Goal: Task Accomplishment & Management: Use online tool/utility

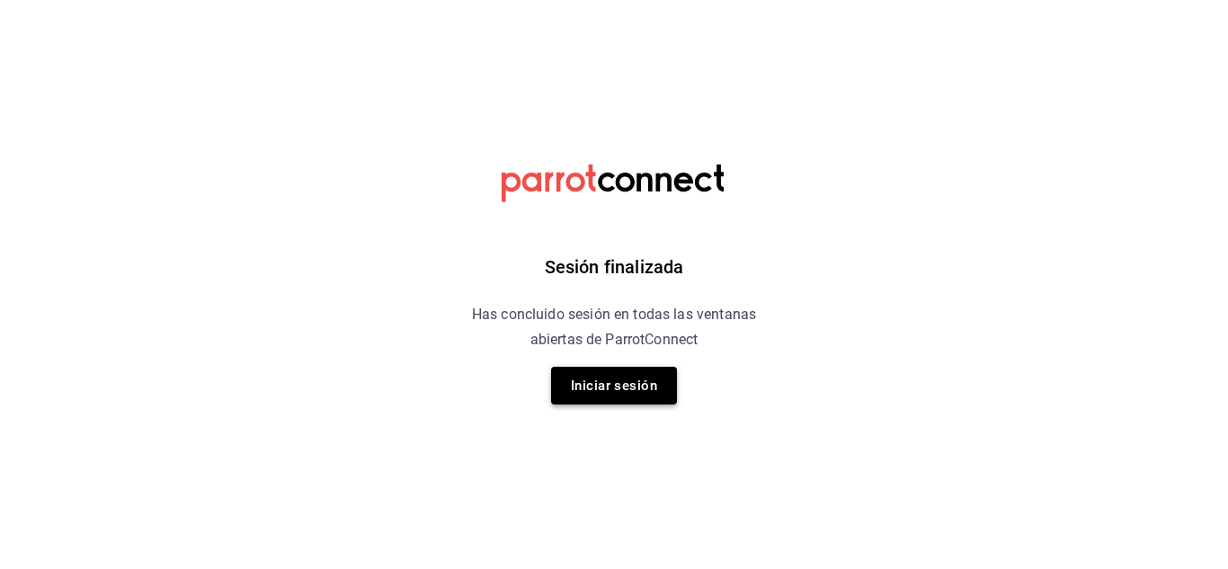
click at [616, 386] on button "Iniciar sesión" at bounding box center [614, 386] width 126 height 38
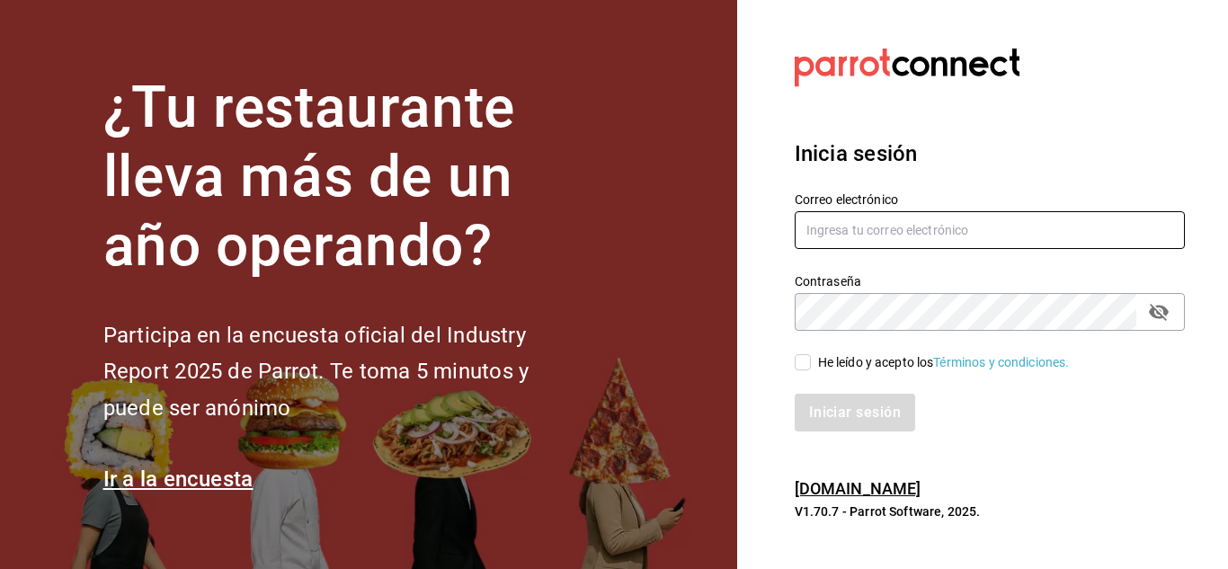
type input "mochomos.mitikah@grupocosteno.com"
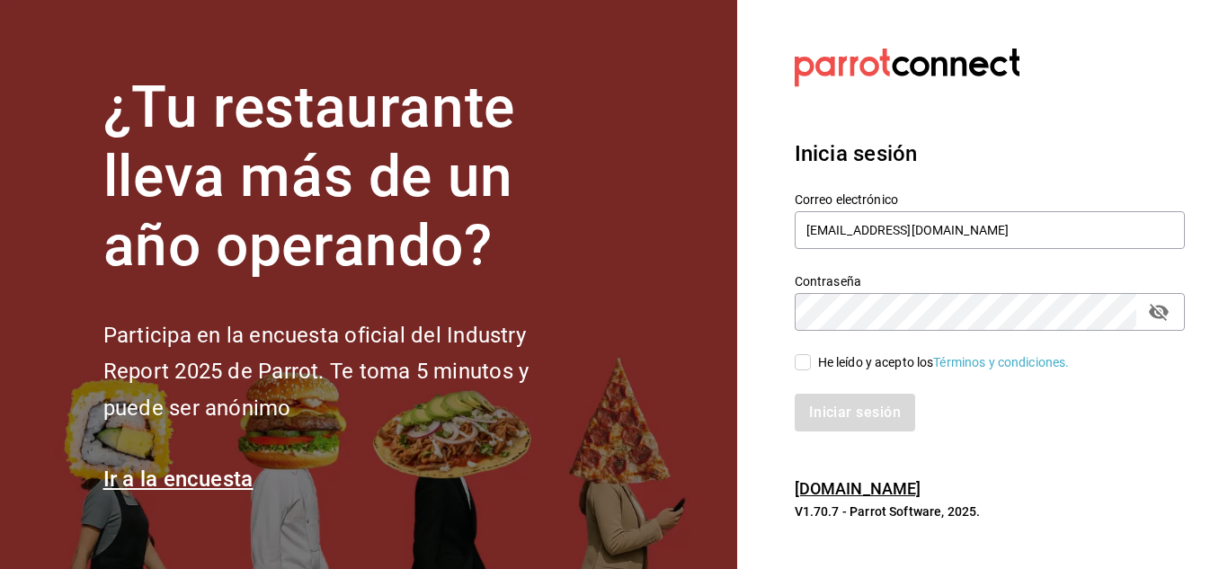
click at [804, 353] on label "He leído y acepto los Términos y condiciones." at bounding box center [932, 362] width 275 height 19
click at [804, 354] on input "He leído y acepto los Términos y condiciones." at bounding box center [803, 362] width 16 height 16
checkbox input "true"
click at [838, 412] on button "Iniciar sesión" at bounding box center [856, 413] width 122 height 38
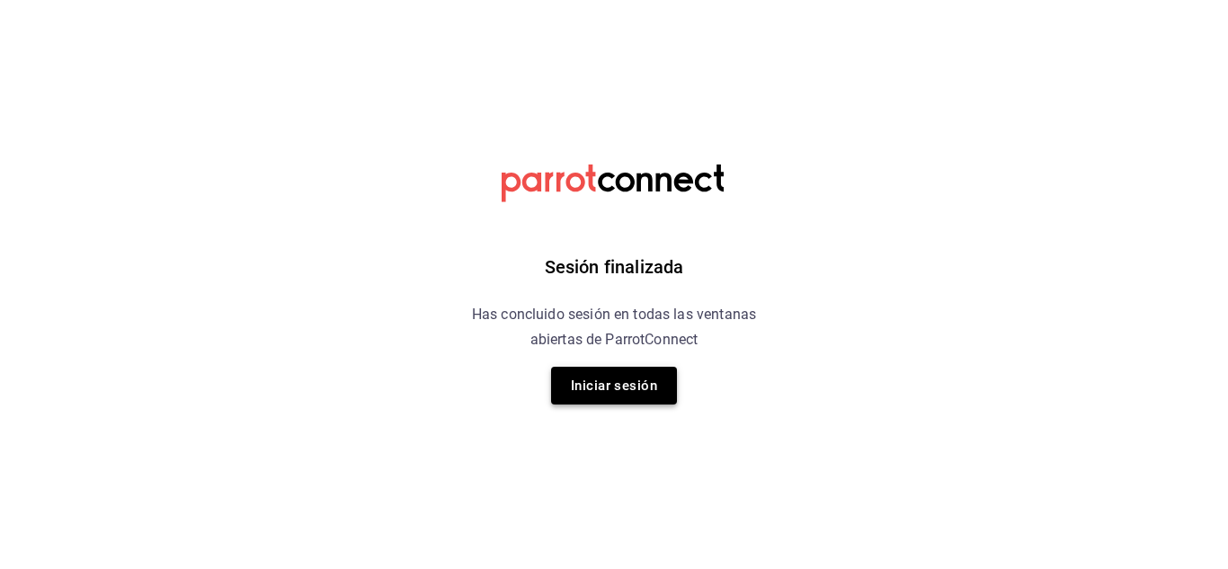
click at [637, 378] on button "Iniciar sesión" at bounding box center [614, 386] width 126 height 38
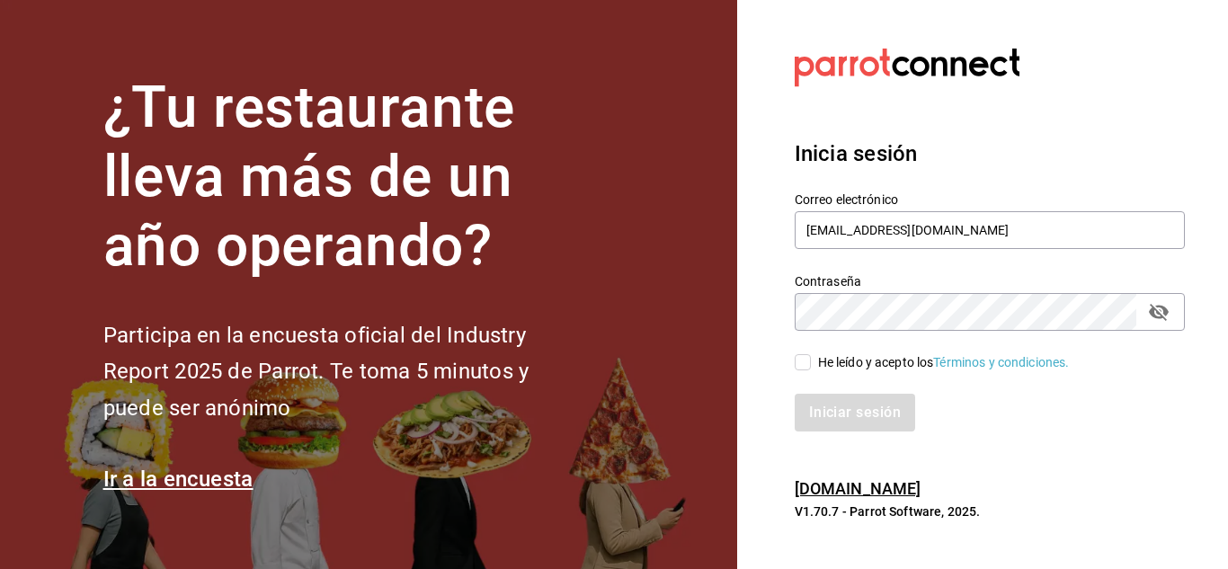
click at [804, 364] on input "He leído y acepto los Términos y condiciones." at bounding box center [803, 362] width 16 height 16
checkbox input "true"
click at [837, 412] on button "Iniciar sesión" at bounding box center [856, 413] width 122 height 38
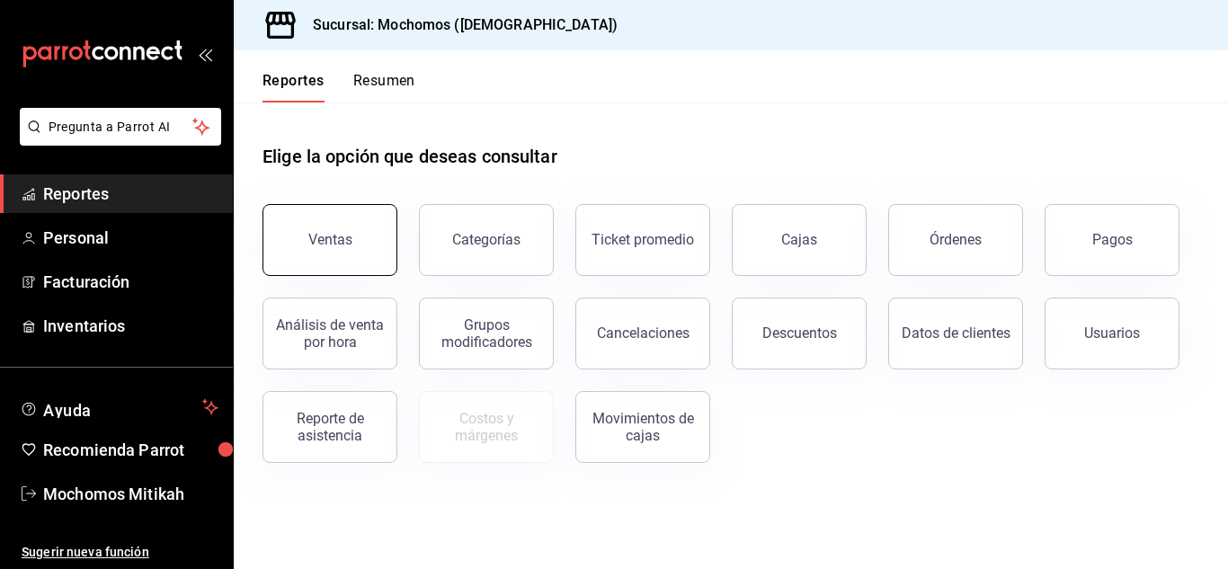
click at [325, 231] on button "Ventas" at bounding box center [330, 240] width 135 height 72
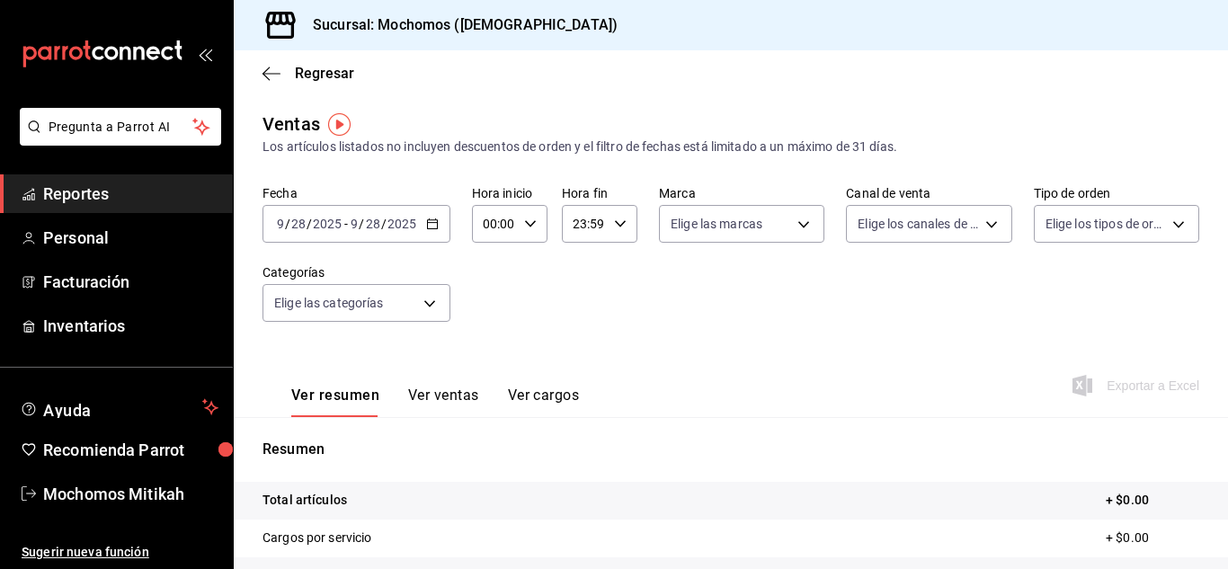
click at [381, 227] on span "/" at bounding box center [383, 224] width 5 height 14
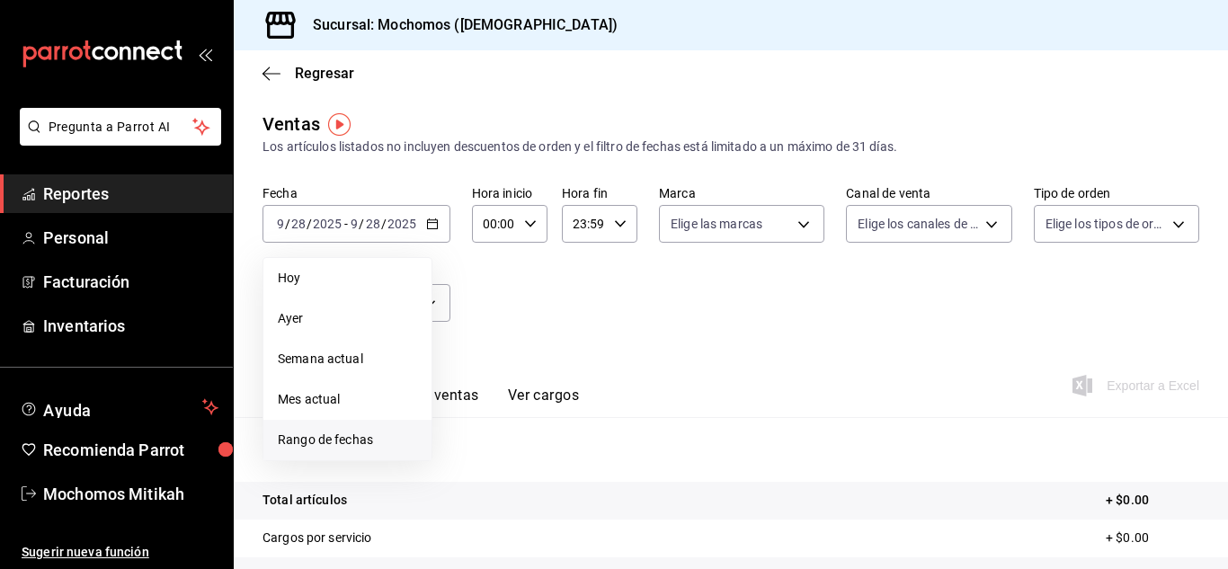
click at [321, 444] on span "Rango de fechas" at bounding box center [347, 440] width 139 height 19
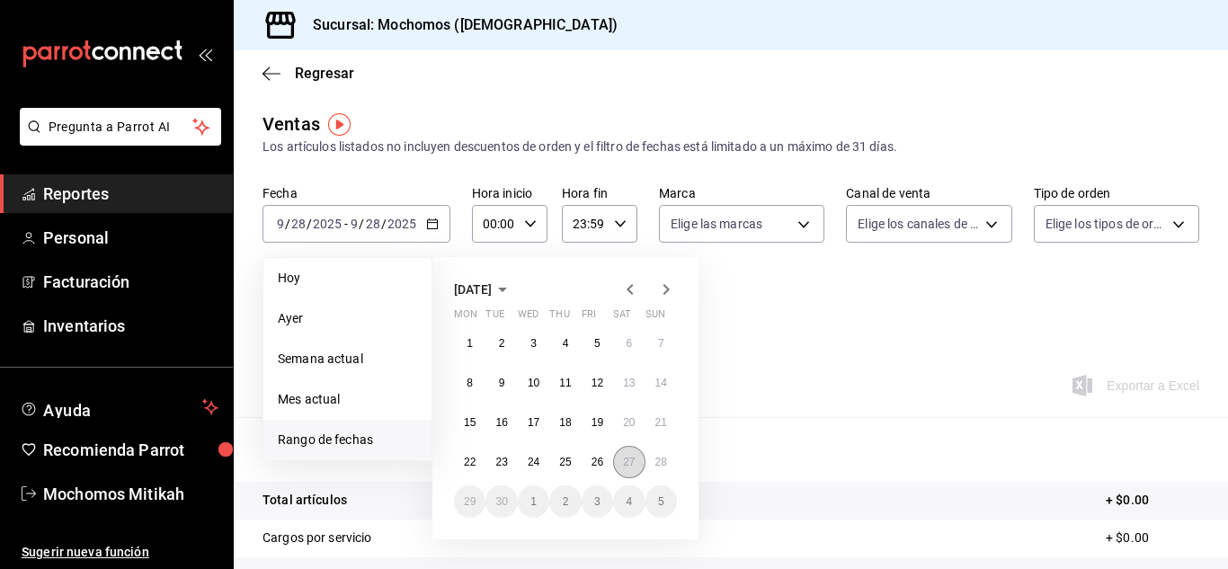
click at [635, 461] on abbr "27" at bounding box center [629, 462] width 12 height 13
click at [664, 463] on abbr "28" at bounding box center [661, 462] width 12 height 13
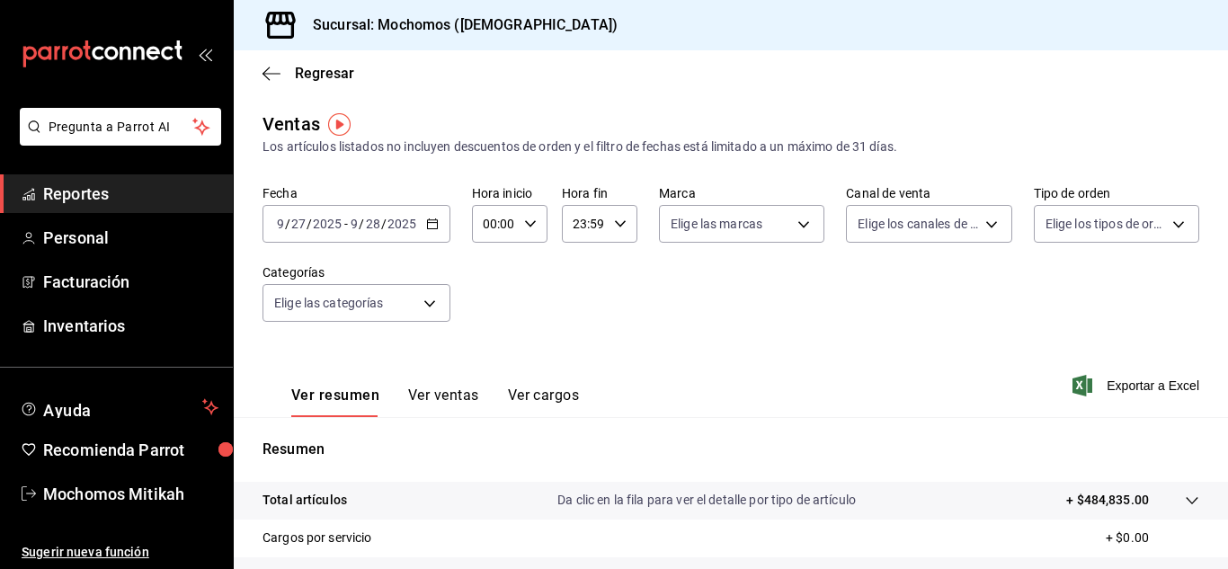
click at [525, 231] on div "00:00 Hora inicio" at bounding box center [510, 224] width 76 height 38
click at [494, 267] on span "00" at bounding box center [490, 270] width 8 height 14
click at [488, 339] on span "05" at bounding box center [490, 341] width 8 height 14
type input "05:00"
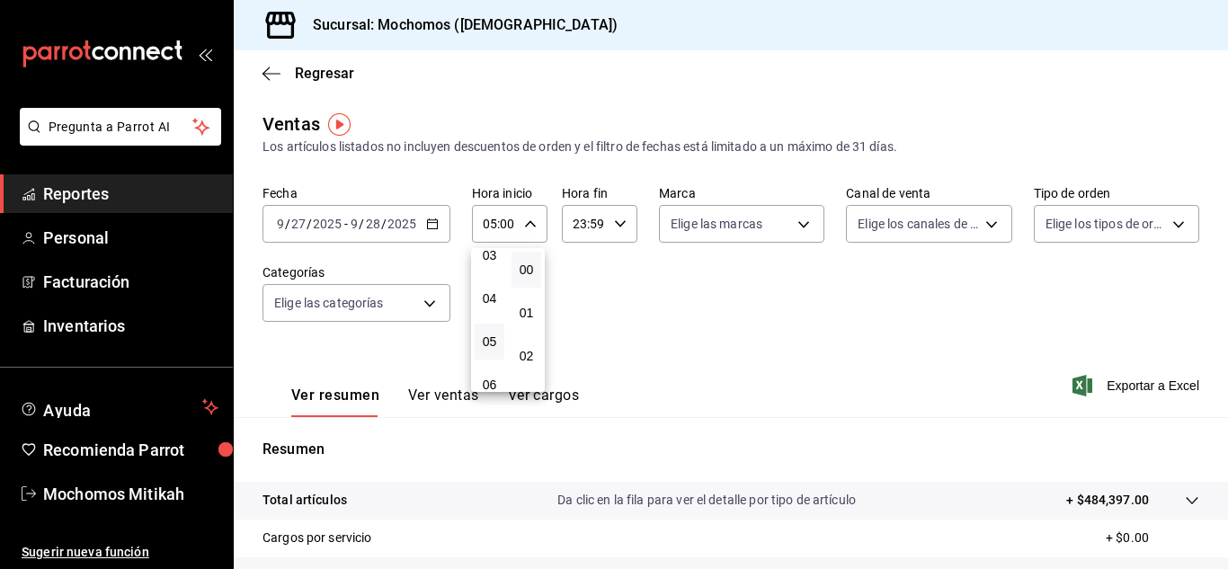
click at [614, 223] on div at bounding box center [614, 284] width 1228 height 569
click at [615, 223] on \(Stroke\) "button" at bounding box center [620, 223] width 11 height 6
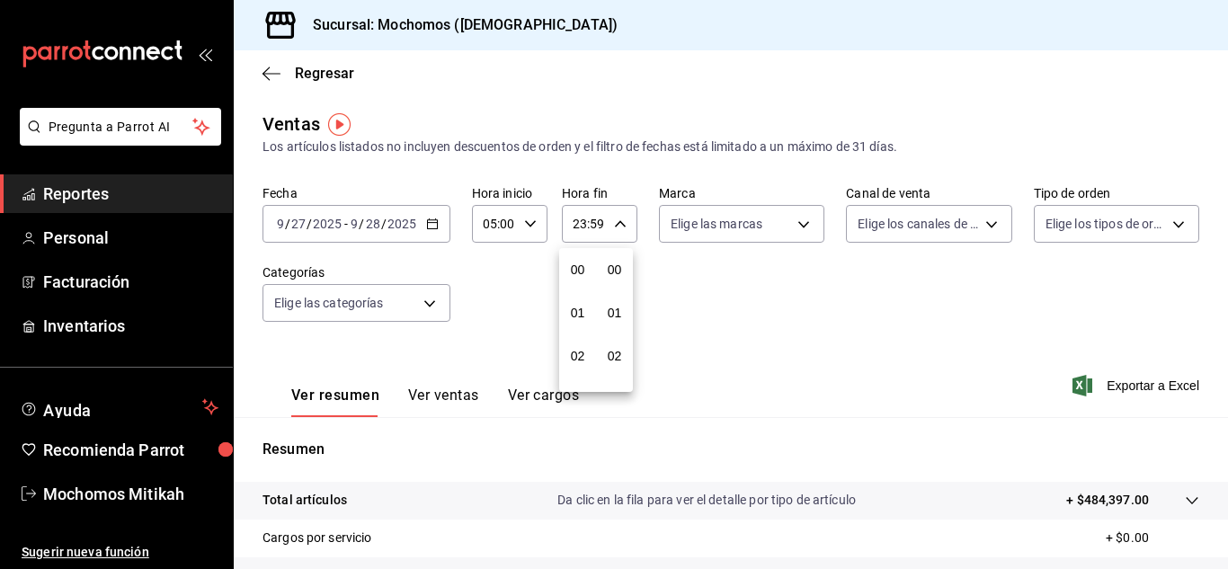
scroll to position [2446, 0]
click at [576, 288] on span "21" at bounding box center [578, 284] width 8 height 14
type input "21:59"
click at [580, 270] on span "04" at bounding box center [578, 270] width 8 height 14
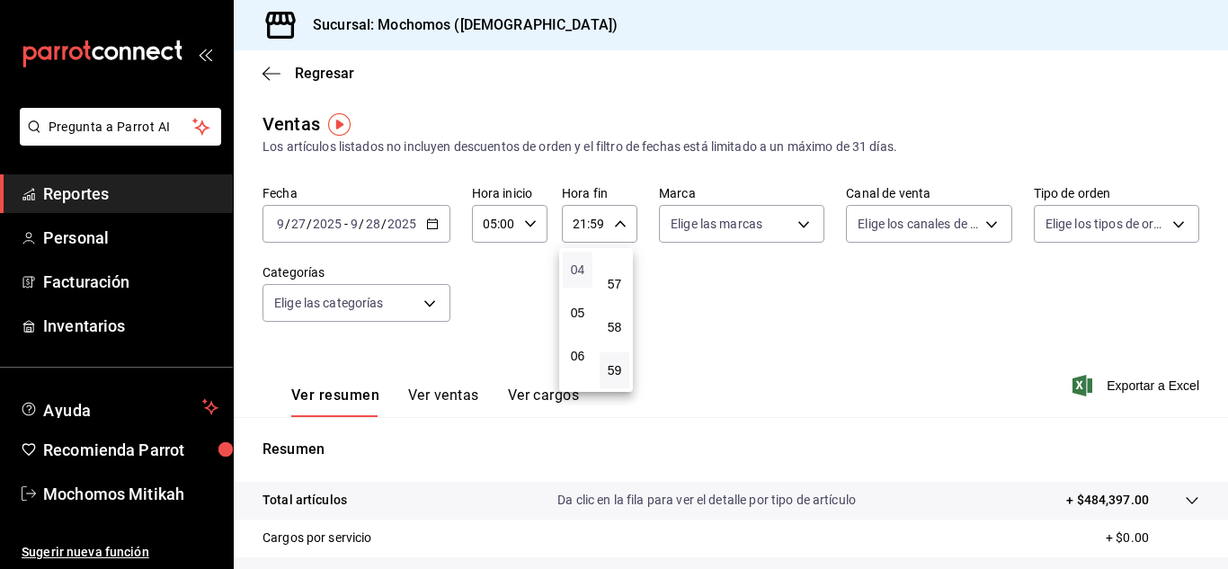
click at [580, 270] on span "04" at bounding box center [578, 270] width 8 height 14
type input "04:59"
click at [580, 270] on span "04" at bounding box center [578, 270] width 8 height 14
click at [854, 299] on div at bounding box center [614, 284] width 1228 height 569
click at [1080, 383] on span "Exportar a Excel" at bounding box center [1137, 386] width 123 height 22
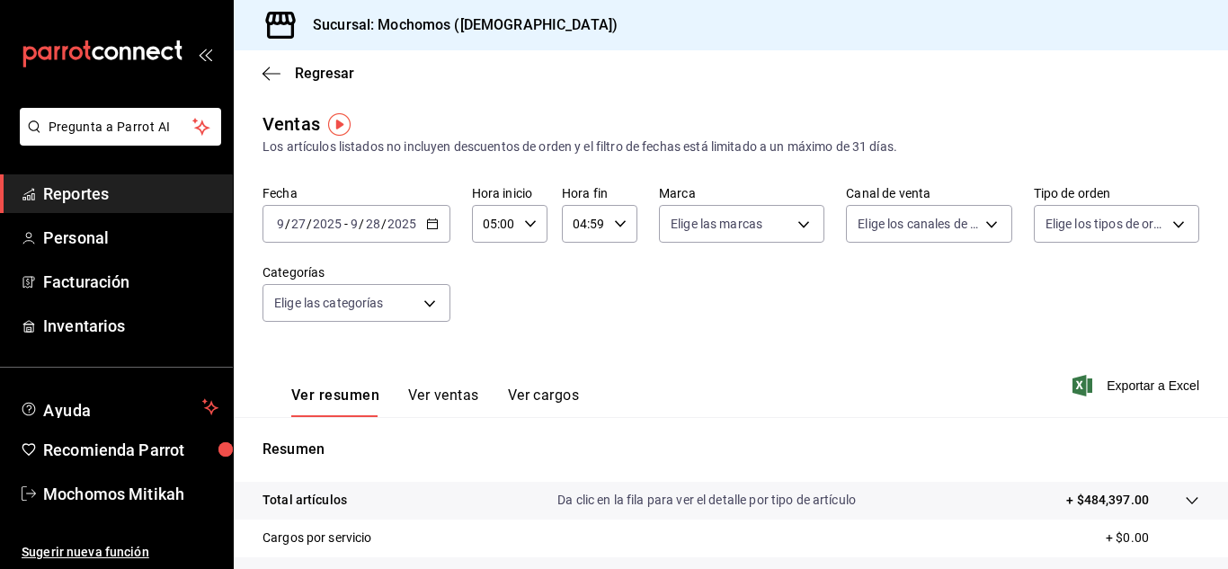
click at [137, 192] on span "Reportes" at bounding box center [130, 194] width 175 height 24
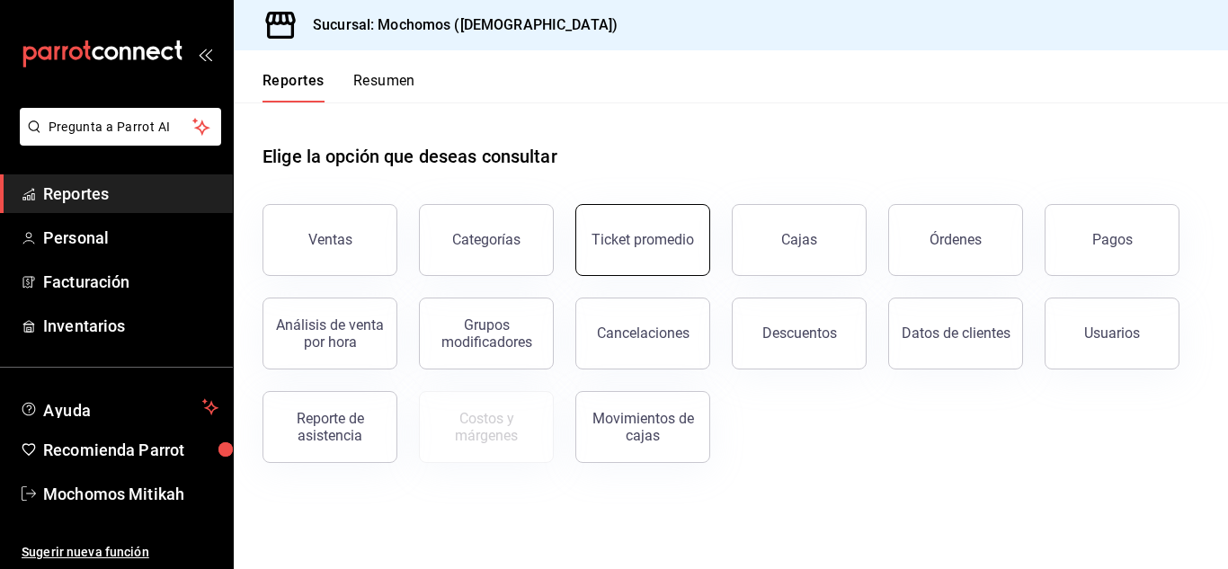
click at [668, 248] on button "Ticket promedio" at bounding box center [642, 240] width 135 height 72
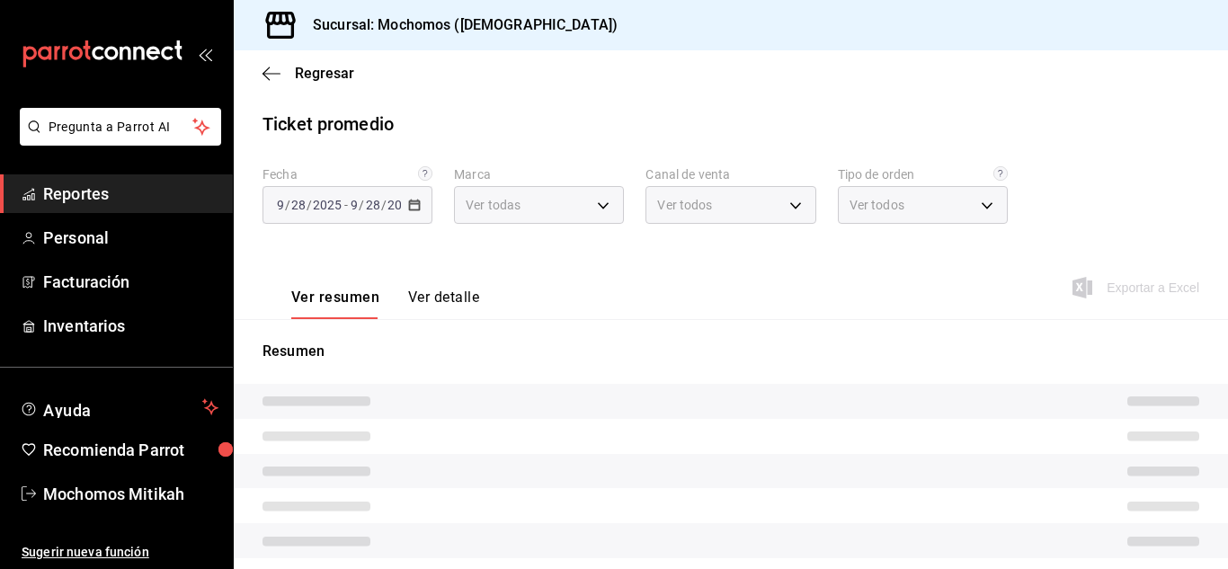
type input "d0e5f648-281b-433d-bf08-9501e0541b8c"
type input "PARROT,UBER_EATS,RAPPI,DIDI_FOOD,ONLINE"
type input "cc440b54-242b-418e-867f-ce57fb098104,EXTERNAL,95b7c8a9-84d2-4e3b-995f-2f2c21fa6…"
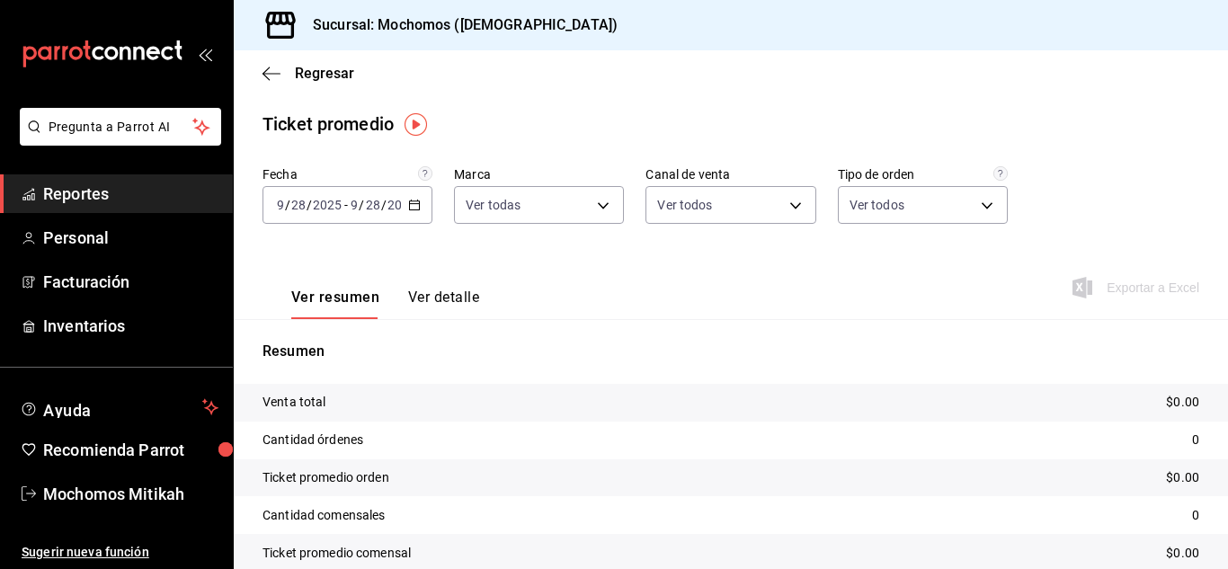
click at [377, 200] on input "28" at bounding box center [373, 205] width 16 height 14
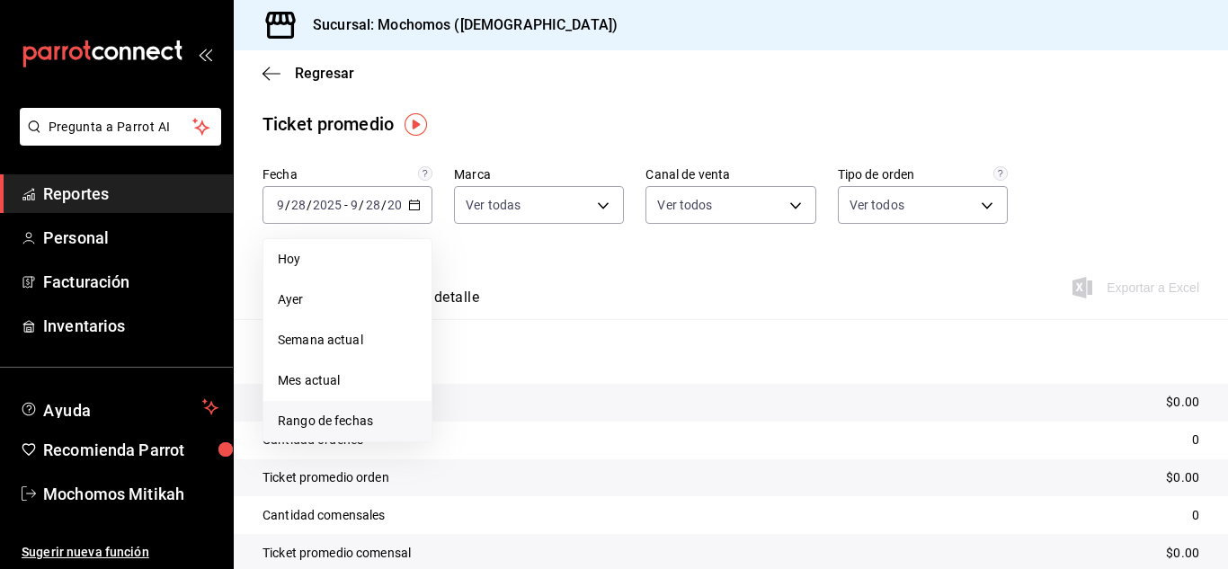
click at [348, 416] on span "Rango de fechas" at bounding box center [347, 421] width 139 height 19
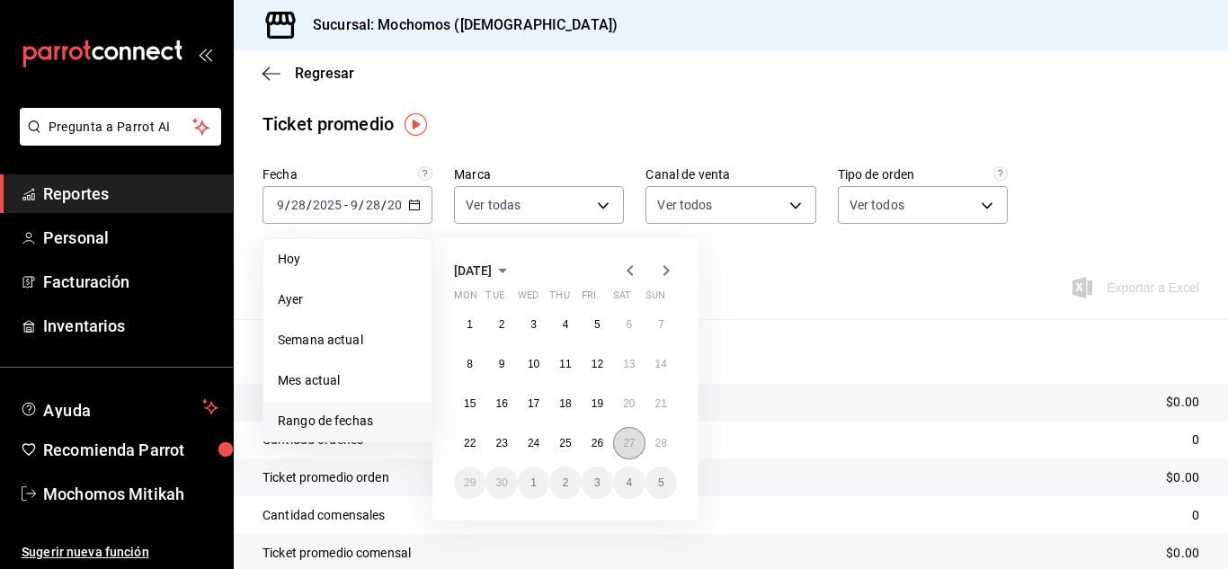
click at [629, 440] on abbr "27" at bounding box center [629, 443] width 12 height 13
click at [671, 442] on button "28" at bounding box center [661, 443] width 31 height 32
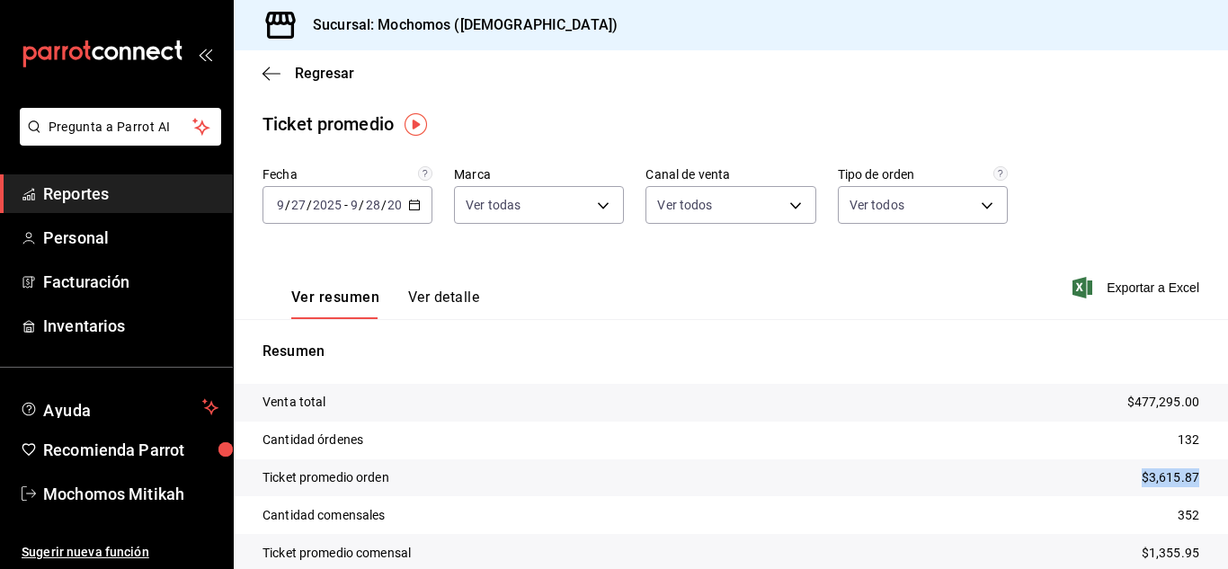
drag, startPoint x: 1194, startPoint y: 464, endPoint x: 862, endPoint y: 486, distance: 332.5
click at [862, 486] on tr "Ticket promedio orden $3,615.87" at bounding box center [731, 478] width 994 height 38
click at [931, 463] on tr "Ticket promedio orden $3,615.87" at bounding box center [731, 478] width 994 height 38
click at [157, 196] on span "Reportes" at bounding box center [130, 194] width 175 height 24
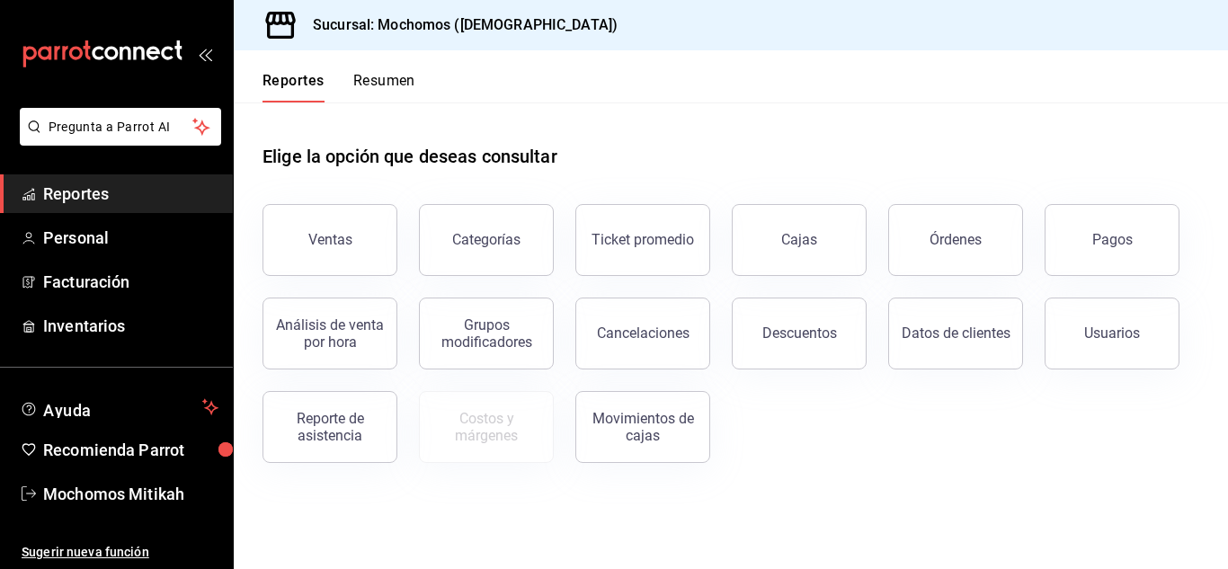
click at [800, 342] on button "Descuentos" at bounding box center [799, 334] width 135 height 72
click at [800, 342] on html "Pregunta a Parrot AI Reportes Personal Facturación Inventarios Ayuda Recomienda…" at bounding box center [614, 284] width 1228 height 569
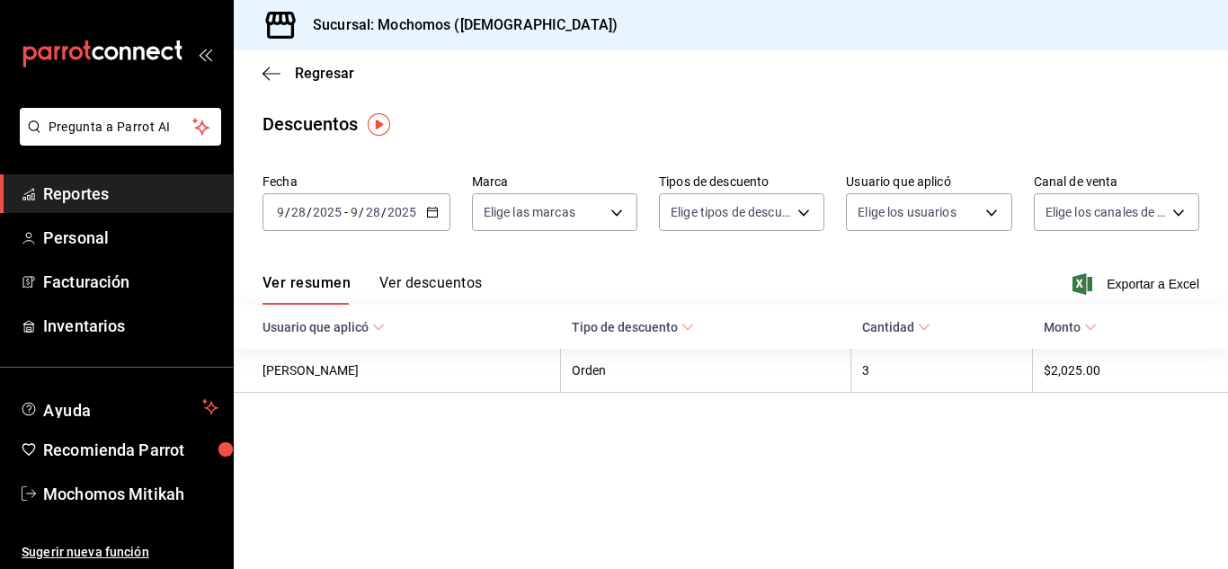
click at [340, 209] on input "2025" at bounding box center [327, 212] width 31 height 14
click at [431, 213] on icon "button" at bounding box center [432, 212] width 13 height 13
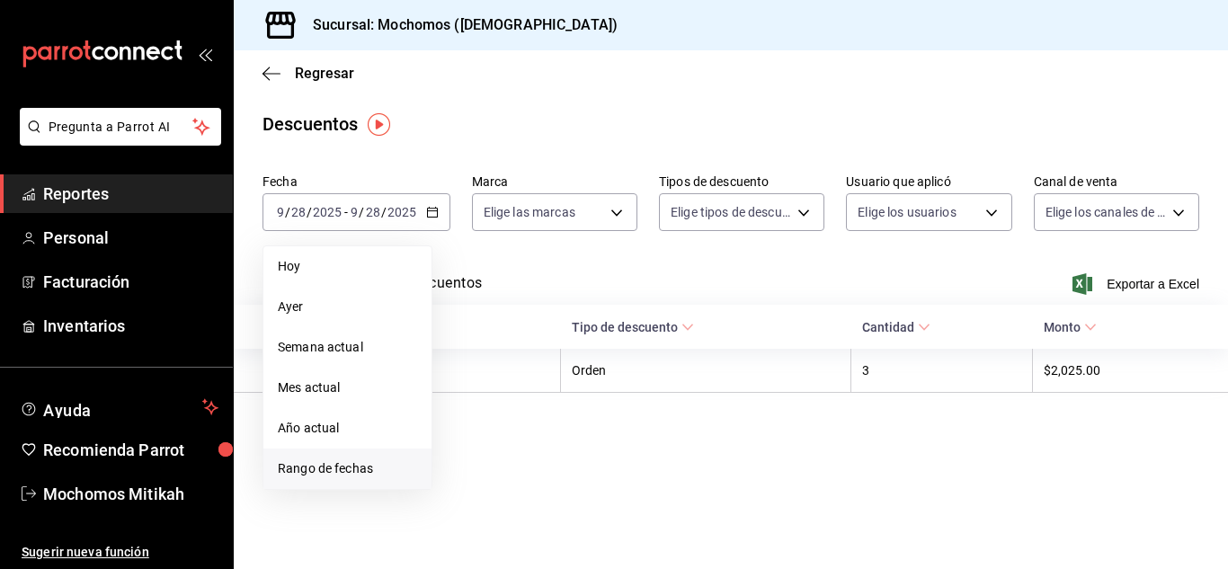
click at [302, 468] on span "Rango de fechas" at bounding box center [347, 468] width 139 height 19
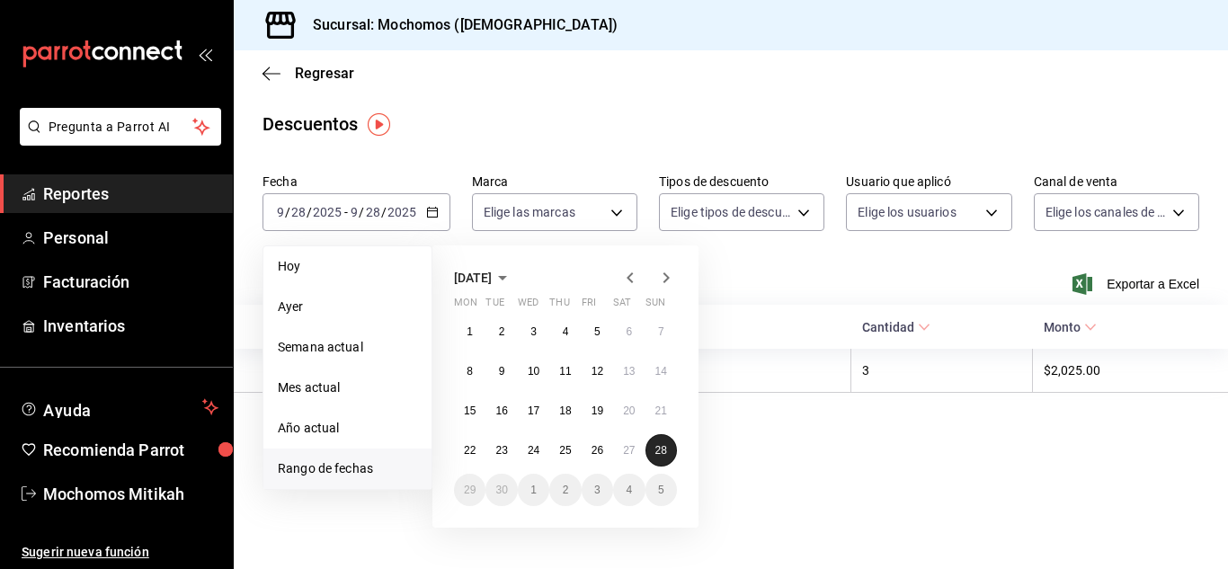
click at [655, 445] on abbr "28" at bounding box center [661, 450] width 12 height 13
click at [628, 445] on abbr "27" at bounding box center [629, 450] width 12 height 13
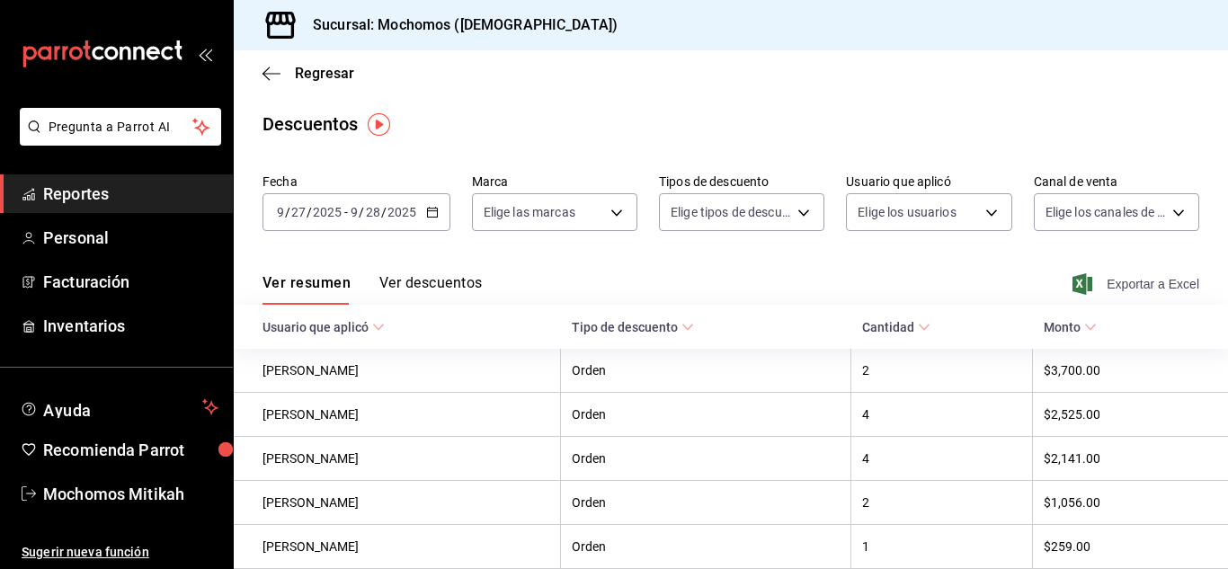
click at [1125, 281] on span "Exportar a Excel" at bounding box center [1137, 284] width 123 height 22
